Goal: Information Seeking & Learning: Learn about a topic

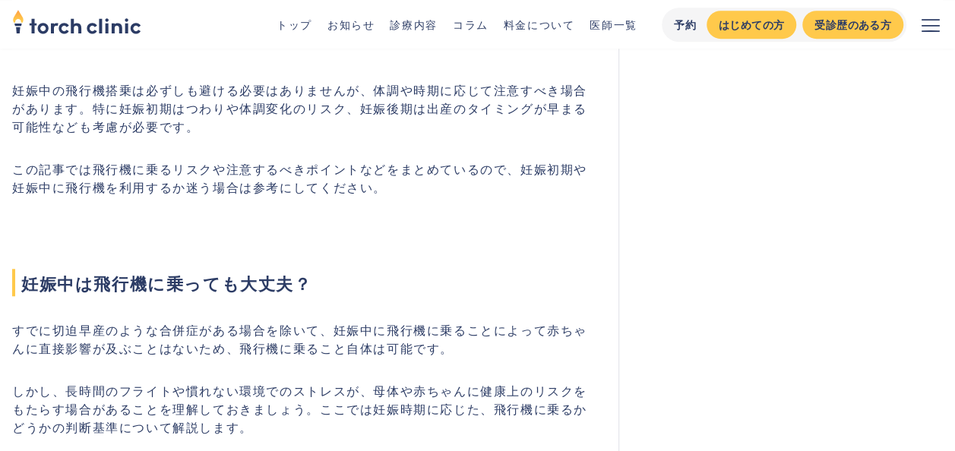
scroll to position [608, 0]
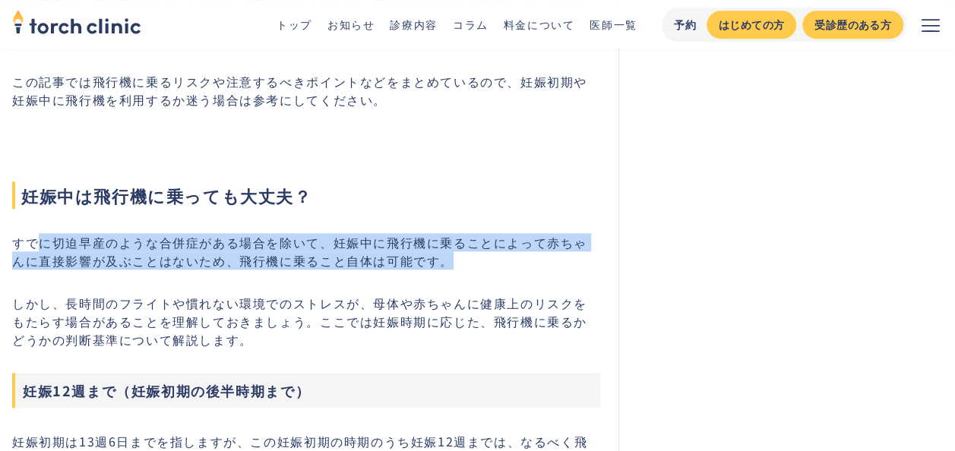
drag, startPoint x: 39, startPoint y: 239, endPoint x: 520, endPoint y: 267, distance: 481.9
click at [520, 267] on p "すでに切迫早産のような合併症がある場合を除いて、妊娠中に飛行機に乗ることによって赤ちゃんに直接影響が及ぶことはないため、飛行機に乗ること自体は可能です。" at bounding box center [306, 251] width 588 height 36
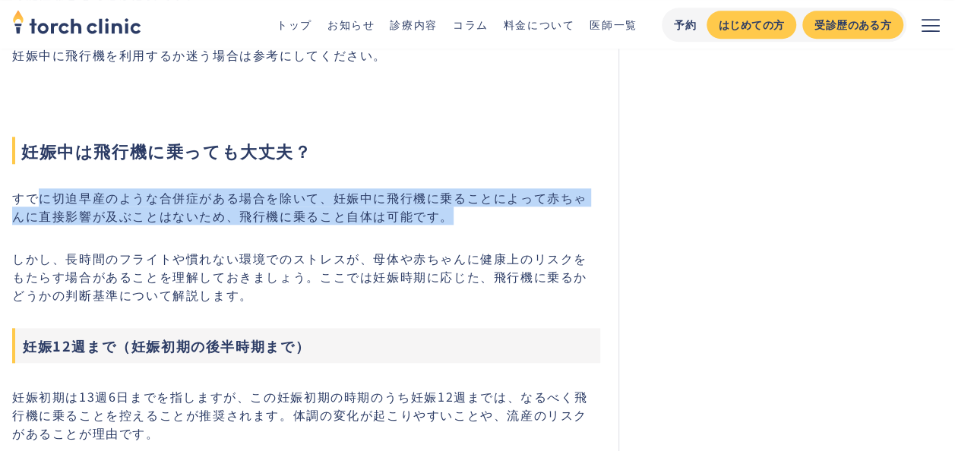
scroll to position [684, 0]
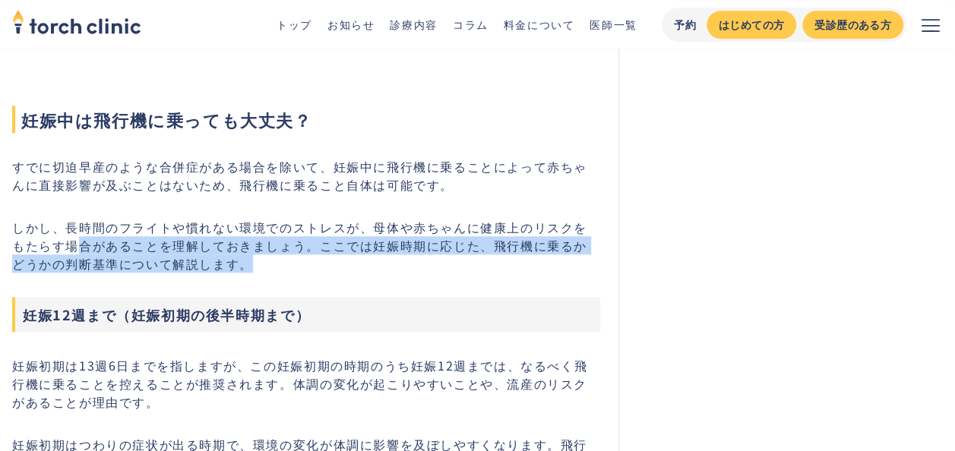
drag, startPoint x: 66, startPoint y: 236, endPoint x: 303, endPoint y: 268, distance: 239.3
click at [303, 268] on p "しかし、長時間のフライトや慣れない環境でのストレスが、母体や赤ちゃんに健康上のリスクをもたらす場合があることを理解しておきましょう。ここでは妊娠時期に応じた、…" at bounding box center [306, 245] width 588 height 55
drag, startPoint x: 303, startPoint y: 268, endPoint x: 176, endPoint y: 258, distance: 127.3
click at [176, 258] on p "しかし、長時間のフライトや慣れない環境でのストレスが、母体や赤ちゃんに健康上のリスクをもたらす場合があることを理解しておきましょう。ここでは妊娠時期に応じた、…" at bounding box center [306, 245] width 588 height 55
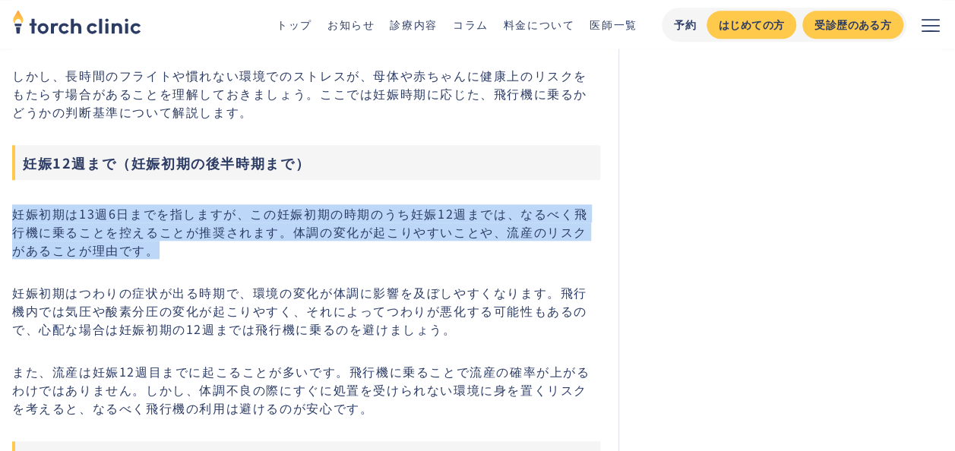
drag, startPoint x: 15, startPoint y: 212, endPoint x: 343, endPoint y: 252, distance: 330.0
click at [343, 252] on p "妊娠初期は13週6日までを指しますが、この妊娠初期の時期のうち妊娠12週までは、なるべく飛行機に乗ることを控えることが推奨されます。体調の変化が起こりやすいこ…" at bounding box center [306, 231] width 588 height 55
drag, startPoint x: 343, startPoint y: 252, endPoint x: 255, endPoint y: 257, distance: 88.3
click at [255, 257] on p "妊娠初期は13週6日までを指しますが、この妊娠初期の時期のうち妊娠12週までは、なるべく飛行機に乗ることを控えることが推奨されます。体調の変化が起こりやすいこ…" at bounding box center [306, 231] width 588 height 55
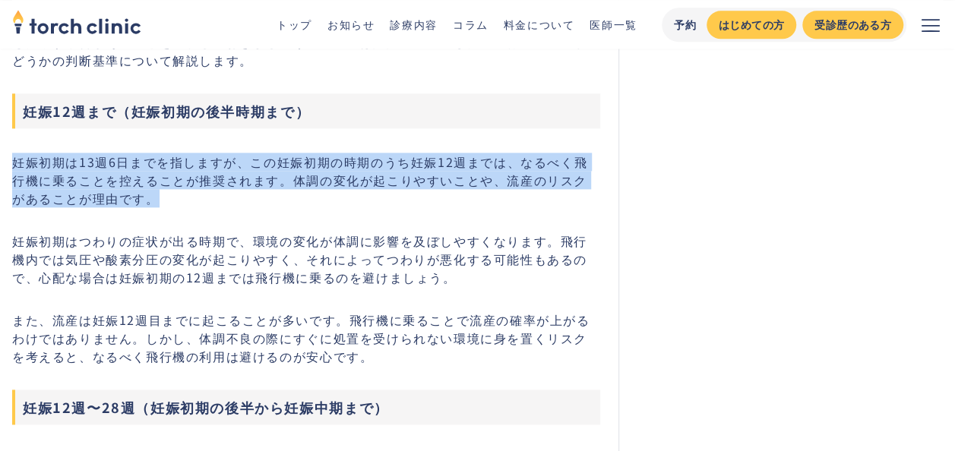
scroll to position [912, 0]
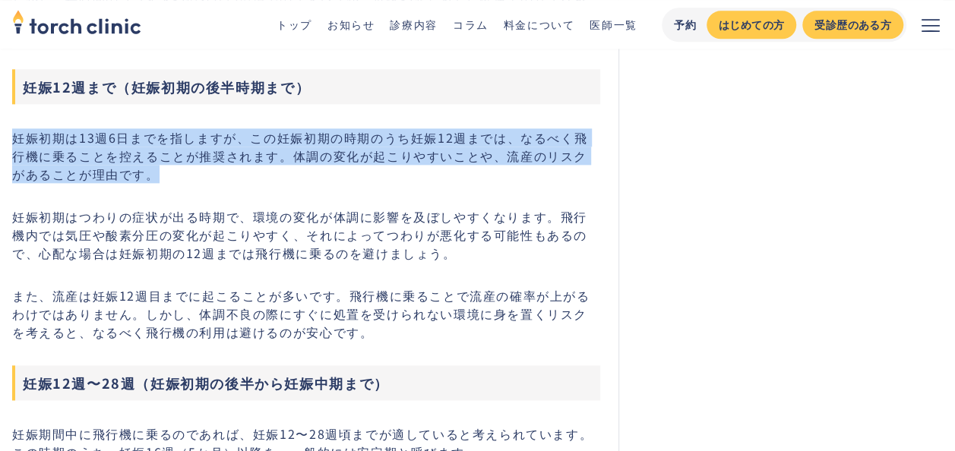
click at [351, 150] on p "妊娠初期は13週6日までを指しますが、この妊娠初期の時期のうち妊娠12週までは、なるべく飛行機に乗ることを控えることが推奨されます。体調の変化が起こりやすいこ…" at bounding box center [306, 155] width 588 height 55
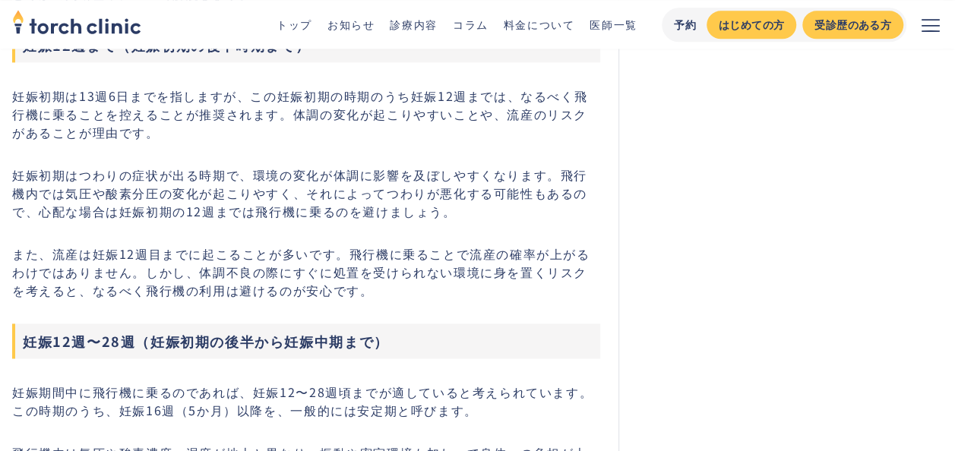
scroll to position [988, 0]
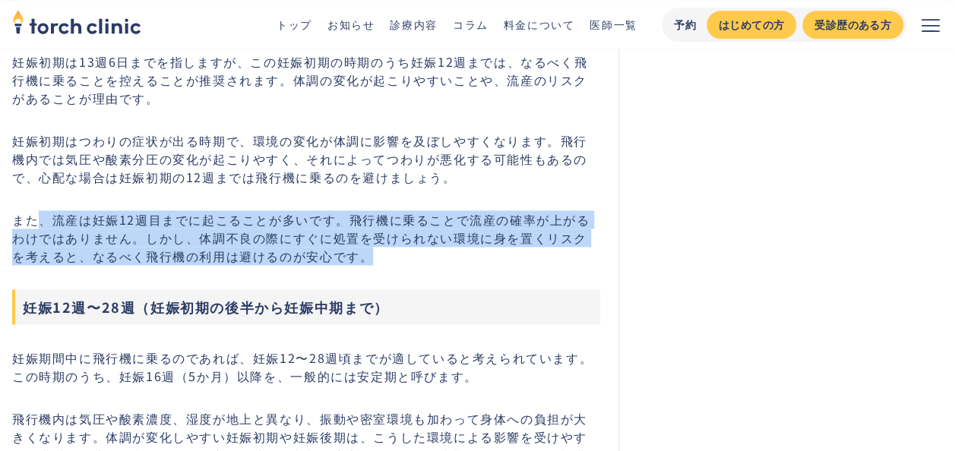
drag, startPoint x: 40, startPoint y: 218, endPoint x: 431, endPoint y: 255, distance: 393.2
click at [431, 255] on p "また、流産は妊娠12週目までに起こることが多いです。飛行機に乗ることで流産の確率が上がるわけではありません。しかし、体調不良の際にすぐに処置を受けられない環境…" at bounding box center [306, 238] width 588 height 55
drag, startPoint x: 431, startPoint y: 255, endPoint x: 404, endPoint y: 256, distance: 26.6
click at [404, 256] on p "また、流産は妊娠12週目までに起こることが多いです。飛行機に乗ることで流産の確率が上がるわけではありません。しかし、体調不良の際にすぐに処置を受けられない環境…" at bounding box center [306, 238] width 588 height 55
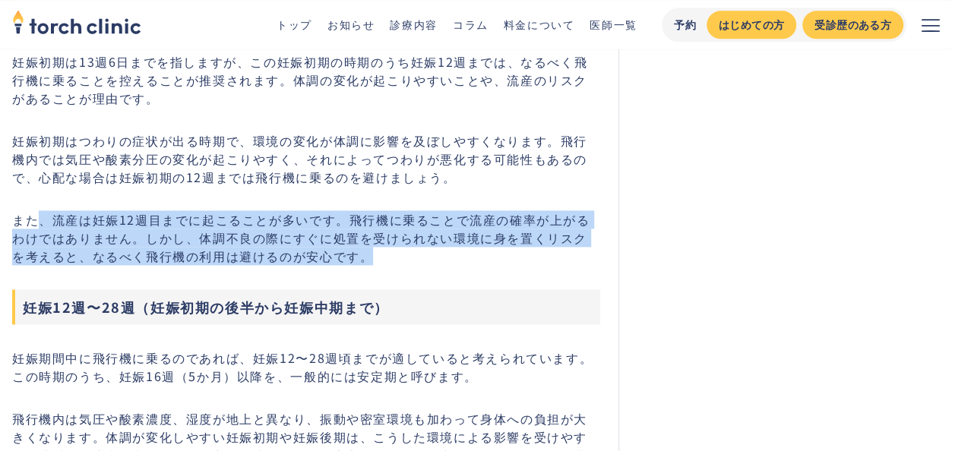
drag, startPoint x: 404, startPoint y: 256, endPoint x: 135, endPoint y: 236, distance: 269.8
click at [135, 236] on p "また、流産は妊娠12週目までに起こることが多いです。飛行機に乗ることで流産の確率が上がるわけではありません。しかし、体調不良の際にすぐに処置を受けられない環境…" at bounding box center [306, 238] width 588 height 55
click at [138, 236] on p "また、流産は妊娠12週目までに起こることが多いです。飛行機に乗ることで流産の確率が上がるわけではありません。しかし、体調不良の際にすぐに処置を受けられない環境…" at bounding box center [306, 238] width 588 height 55
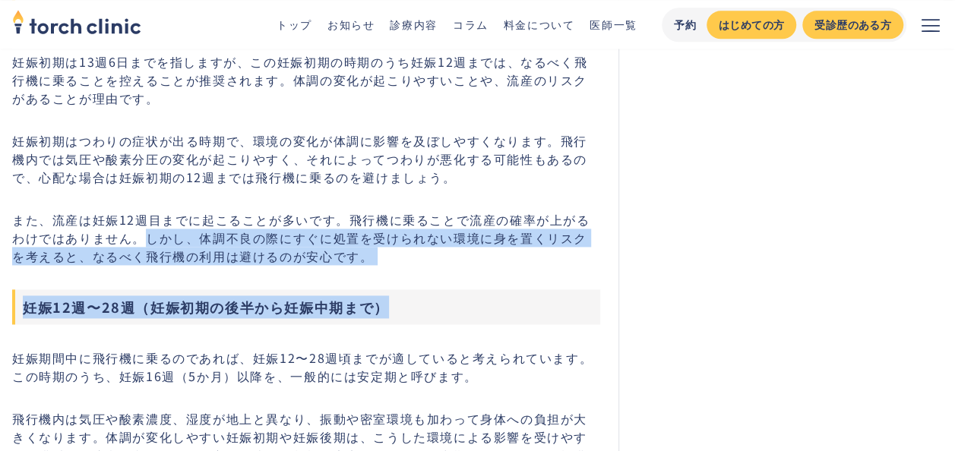
drag, startPoint x: 138, startPoint y: 236, endPoint x: 517, endPoint y: 272, distance: 381.0
